Goal: Task Accomplishment & Management: Use online tool/utility

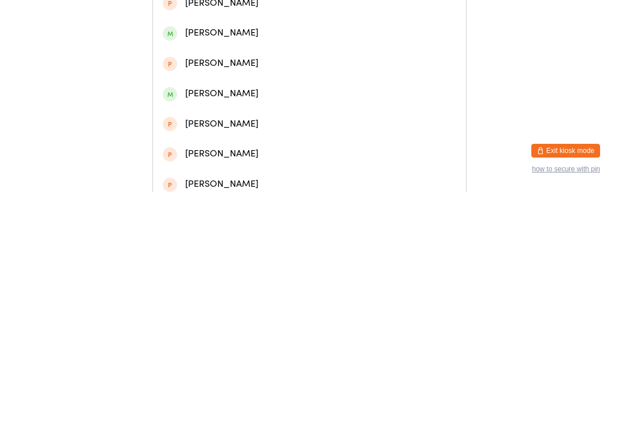
type input "[PERSON_NAME] st"
click at [231, 56] on div "[PERSON_NAME]" at bounding box center [310, 53] width 294 height 15
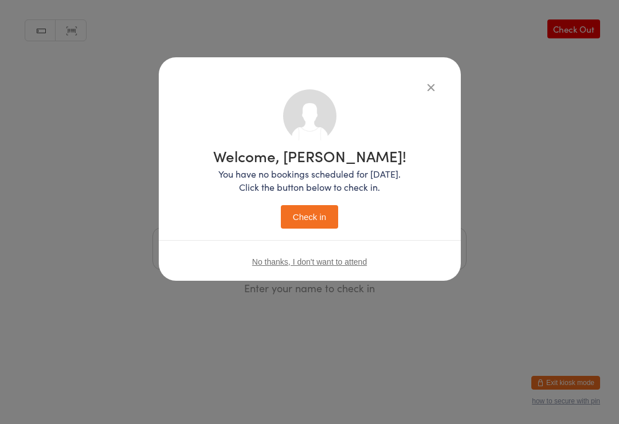
click at [326, 222] on button "Check in" at bounding box center [309, 217] width 57 height 24
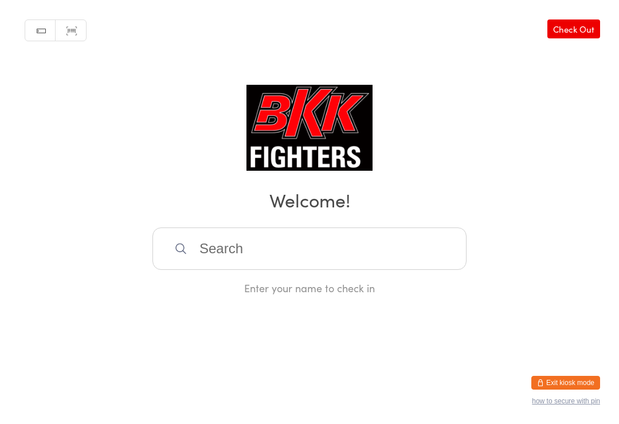
click at [291, 268] on input "search" at bounding box center [310, 249] width 314 height 42
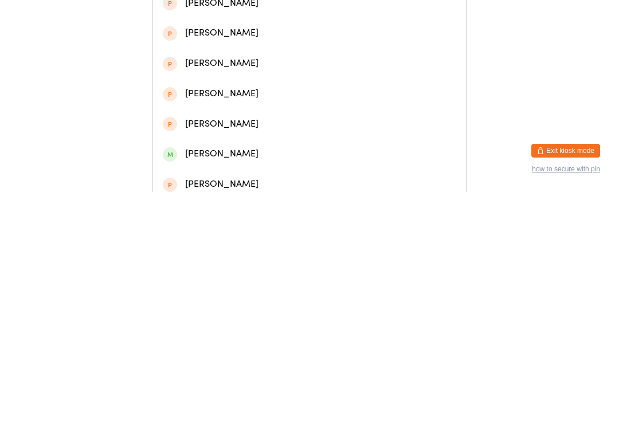
type input "[PERSON_NAME]"
click at [276, 60] on div "[PERSON_NAME]" at bounding box center [310, 53] width 294 height 15
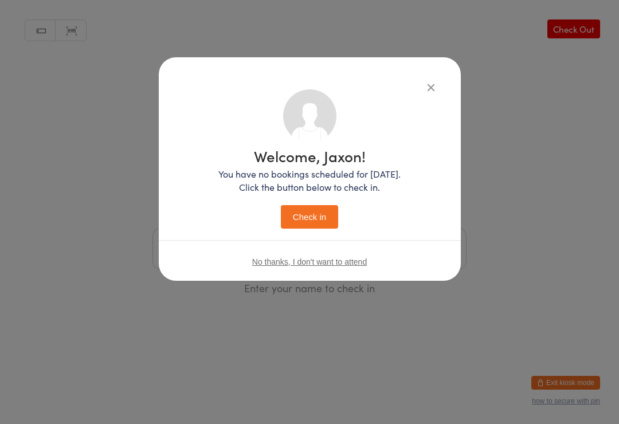
click at [302, 212] on button "Check in" at bounding box center [309, 217] width 57 height 24
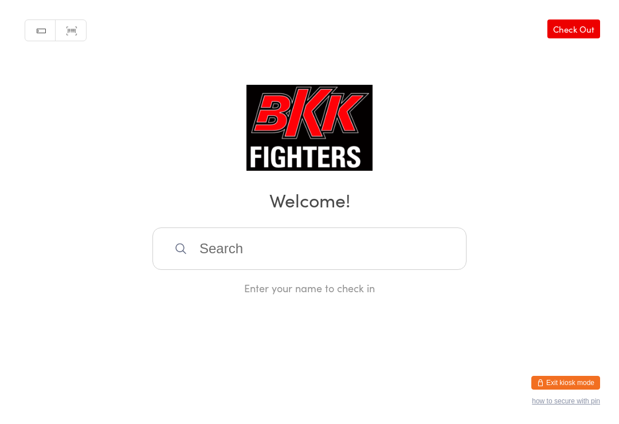
click at [454, 241] on input "search" at bounding box center [310, 249] width 314 height 42
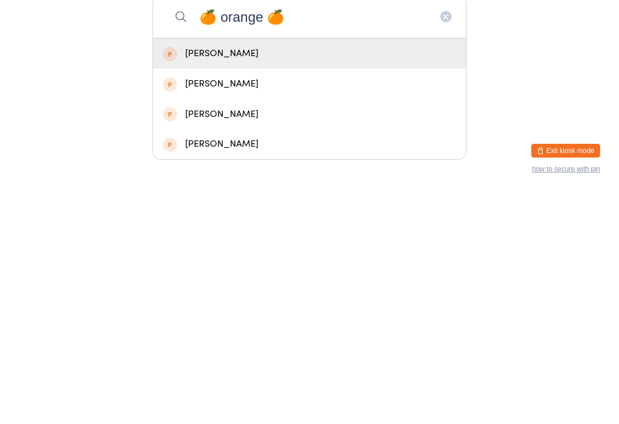
click at [529, 104] on html "You have now entered Kiosk Mode. Members will be able to check themselves in us…" at bounding box center [309, 212] width 619 height 424
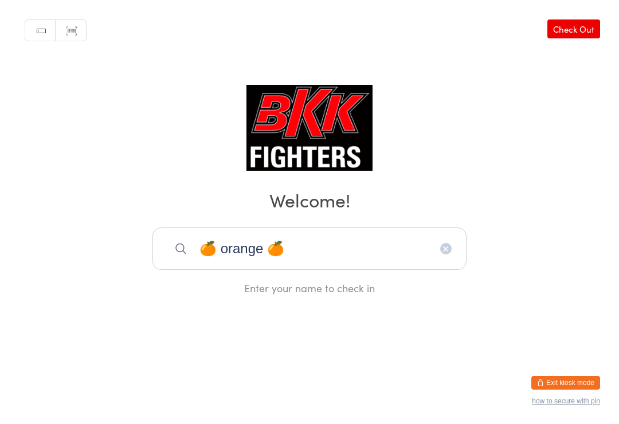
click at [363, 235] on input "🍊 orange 🍊" at bounding box center [310, 249] width 314 height 42
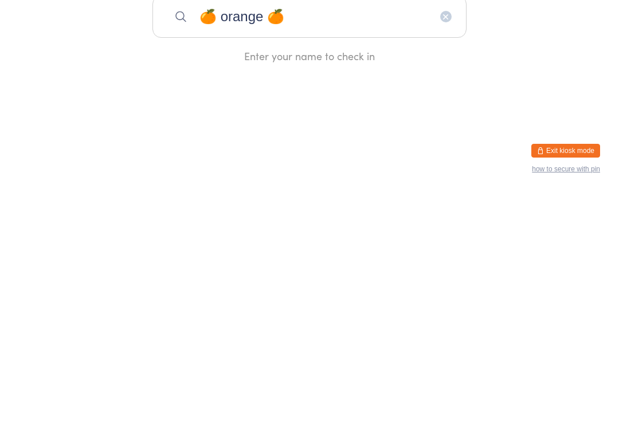
click at [307, 228] on input "🍊 orange 🍊" at bounding box center [310, 249] width 314 height 42
type input "🍊"
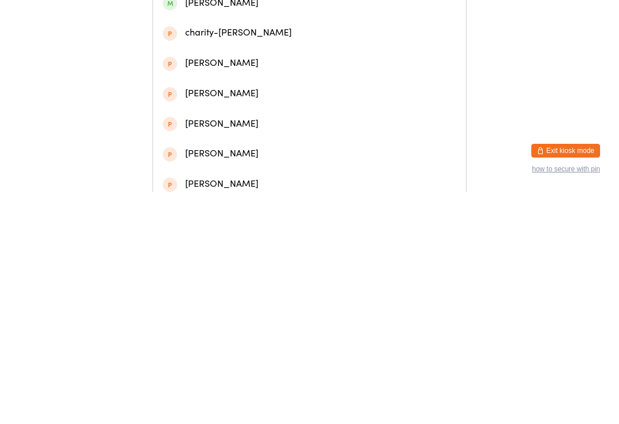
type input "Grace"
click at [273, 120] on div "[PERSON_NAME]" at bounding box center [310, 114] width 294 height 15
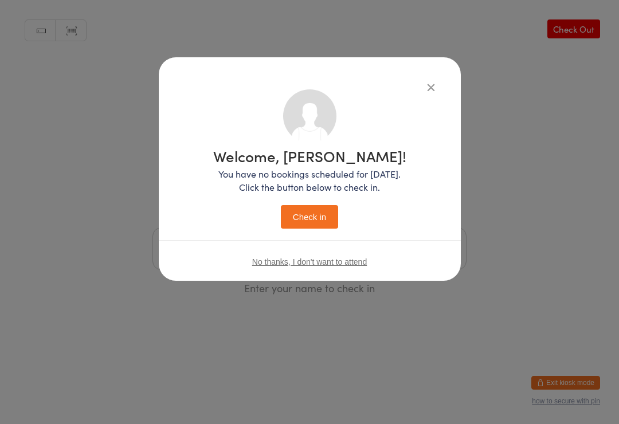
click at [314, 213] on button "Check in" at bounding box center [309, 217] width 57 height 24
